Goal: Task Accomplishment & Management: Manage account settings

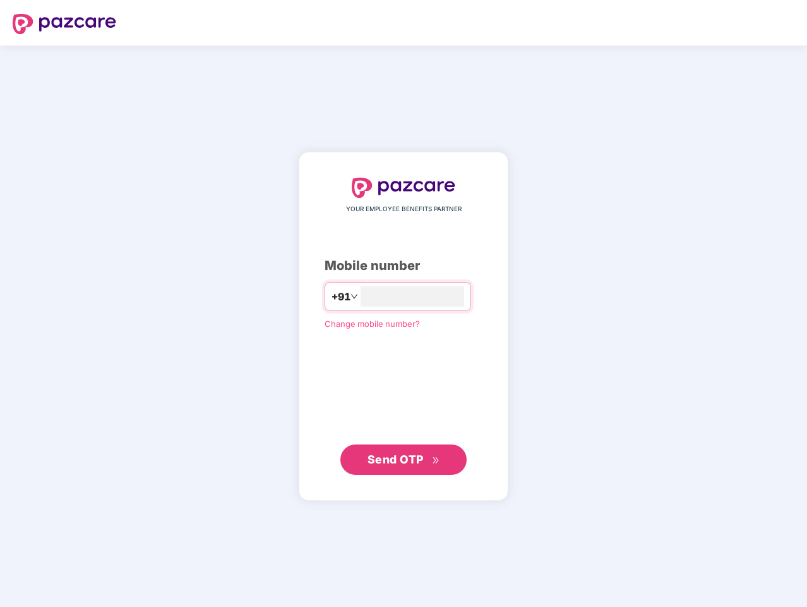
click at [404, 303] on input "number" at bounding box center [413, 296] width 104 height 20
click at [64, 24] on img at bounding box center [65, 24] width 104 height 20
click at [332, 296] on span "+91" at bounding box center [341, 297] width 19 height 16
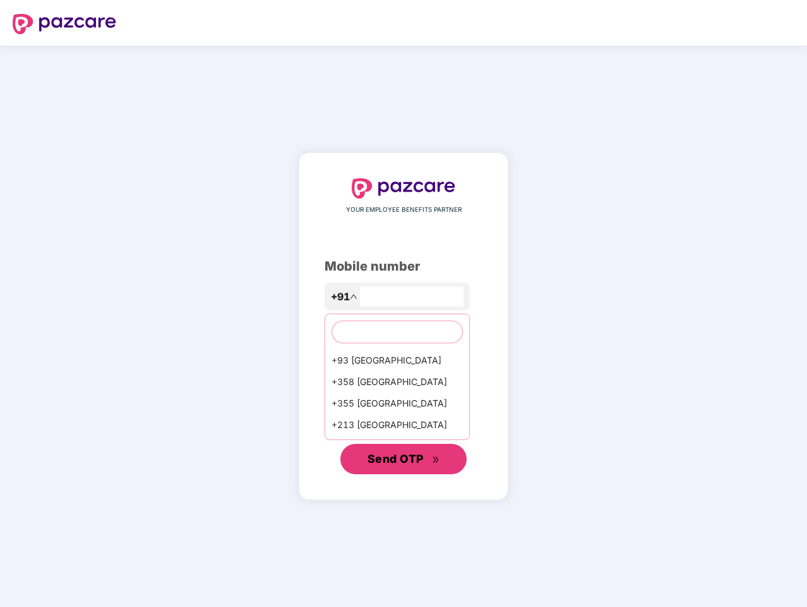
click at [404, 459] on span "Send OTP" at bounding box center [396, 458] width 56 height 13
